Goal: Find specific page/section: Find specific page/section

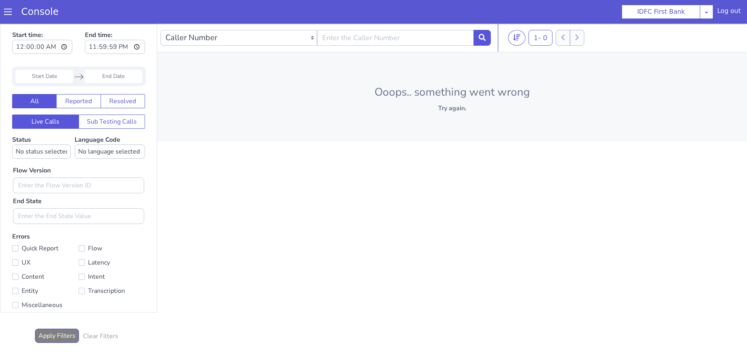
click at [7, 12] on span at bounding box center [8, 12] width 8 height 8
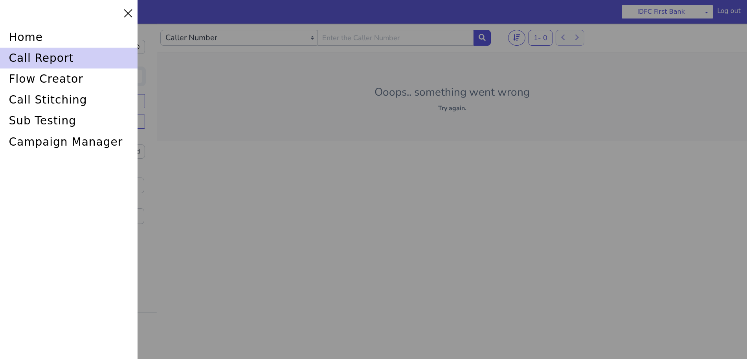
click at [37, 54] on div "call report" at bounding box center [69, 58] width 138 height 21
